Goal: Transaction & Acquisition: Obtain resource

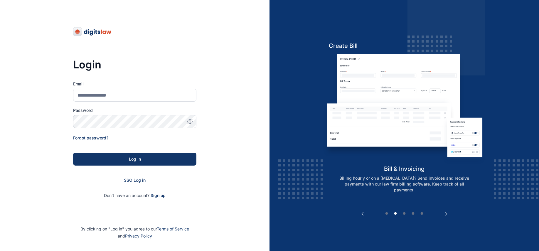
click at [136, 180] on span "SSO Log in" at bounding box center [135, 180] width 22 height 5
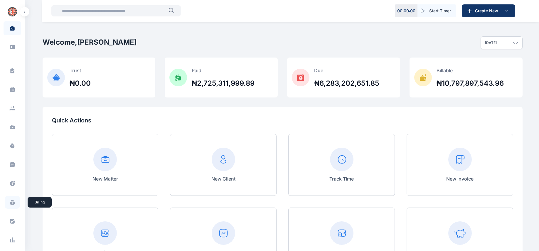
click at [12, 200] on icon at bounding box center [12, 202] width 6 height 6
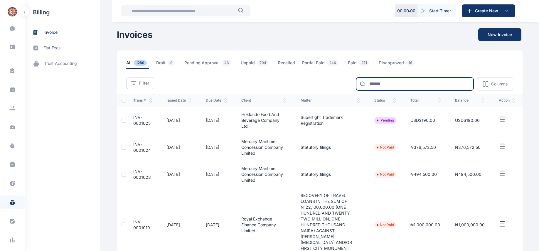
click at [388, 84] on input at bounding box center [414, 83] width 117 height 13
type input "*******"
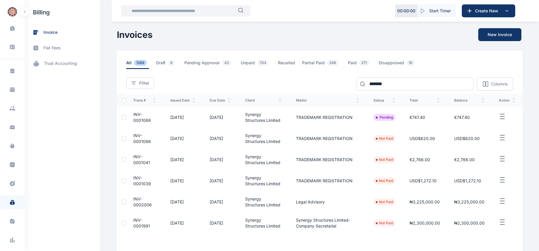
click at [502, 136] on icon "button" at bounding box center [502, 137] width 7 height 7
click at [481, 183] on span "Download PDF" at bounding box center [481, 184] width 28 height 6
